Goal: Communication & Community: Answer question/provide support

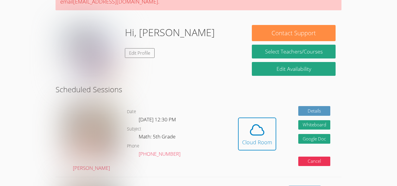
scroll to position [71, 0]
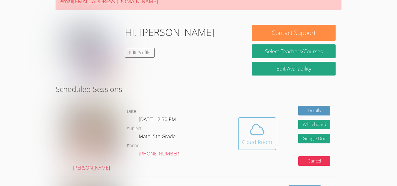
click at [273, 131] on button "Cloud Room" at bounding box center [257, 133] width 38 height 33
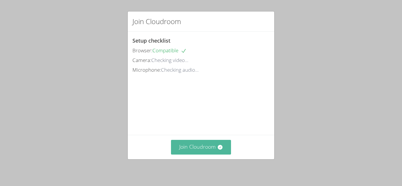
click at [209, 150] on button "Join Cloudroom" at bounding box center [201, 147] width 60 height 14
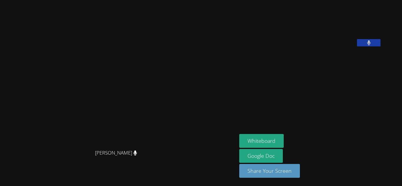
click at [228, 158] on div "[PERSON_NAME]" at bounding box center [118, 158] width 232 height 24
click at [284, 141] on button "Whiteboard" at bounding box center [261, 141] width 44 height 14
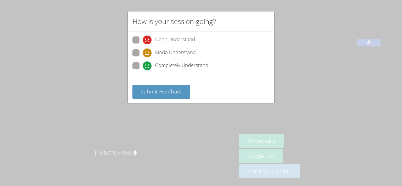
click at [148, 62] on icon at bounding box center [147, 65] width 9 height 9
click at [148, 62] on input "Completely Understand" at bounding box center [145, 64] width 5 height 5
radio input "true"
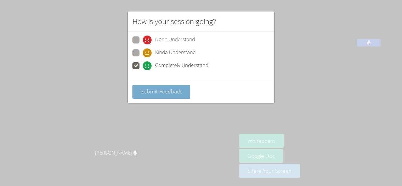
click at [158, 90] on span "Submit Feedback" at bounding box center [161, 91] width 41 height 7
